Goal: Information Seeking & Learning: Learn about a topic

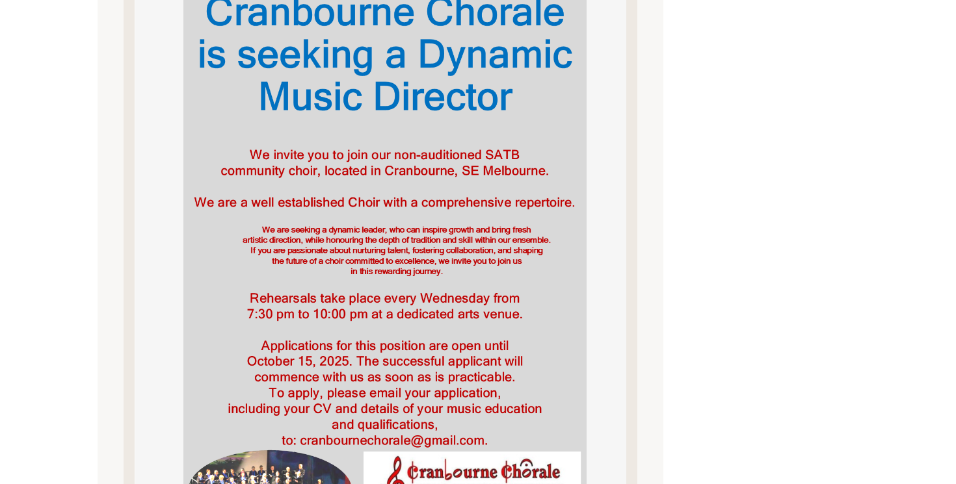
scroll to position [380, 0]
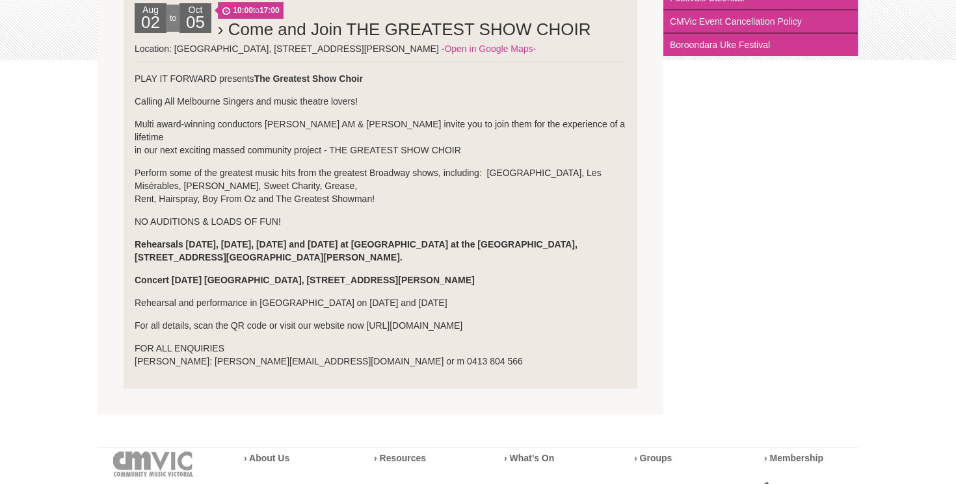
scroll to position [180, 0]
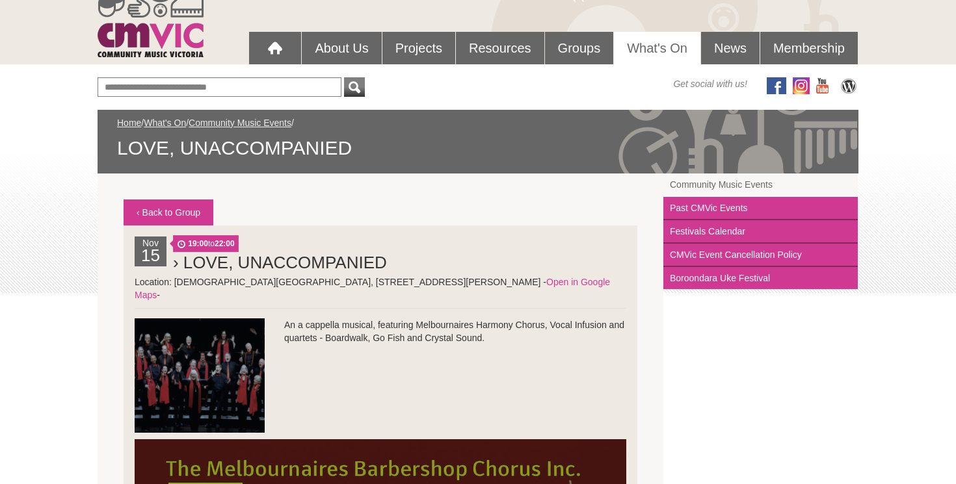
scroll to position [101, 0]
